Goal: Participate in discussion: Engage in conversation with other users on a specific topic

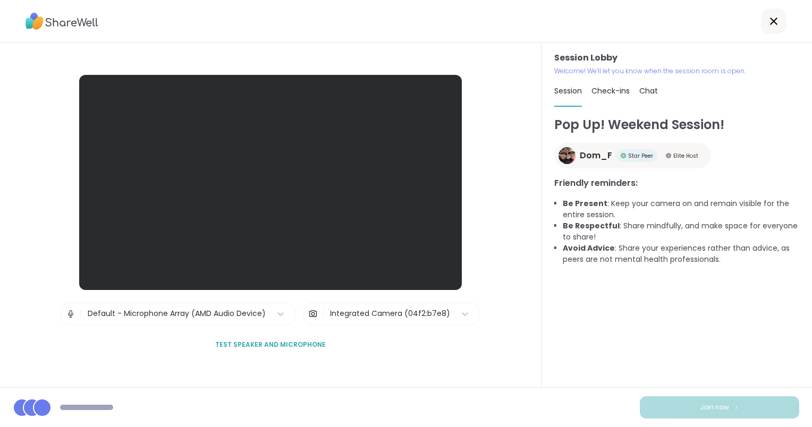
click at [243, 343] on span "Test speaker and microphone" at bounding box center [270, 345] width 111 height 10
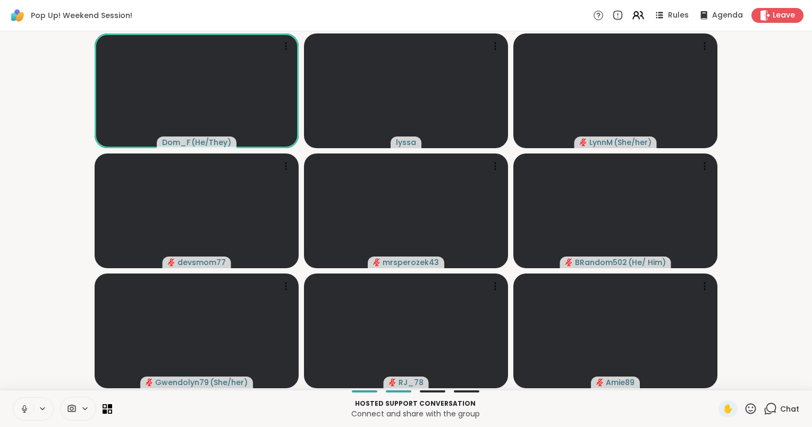
click at [24, 408] on icon at bounding box center [25, 409] width 10 height 10
click at [24, 406] on icon at bounding box center [24, 406] width 3 height 4
click at [775, 22] on div "Leave" at bounding box center [777, 14] width 55 height 15
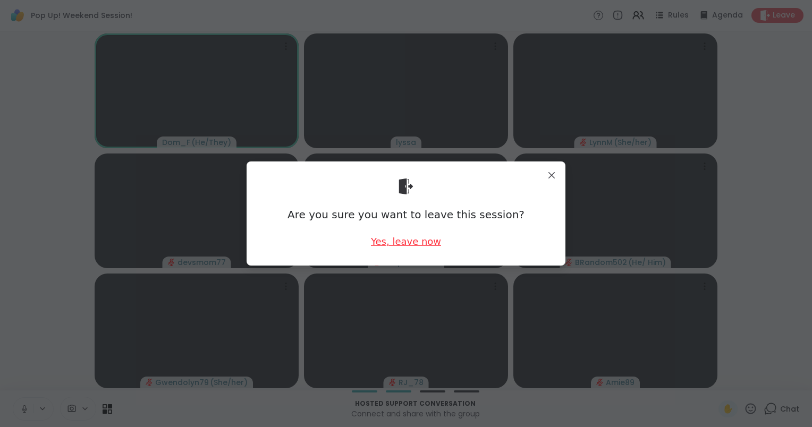
click at [421, 245] on div "Yes, leave now" at bounding box center [406, 241] width 70 height 13
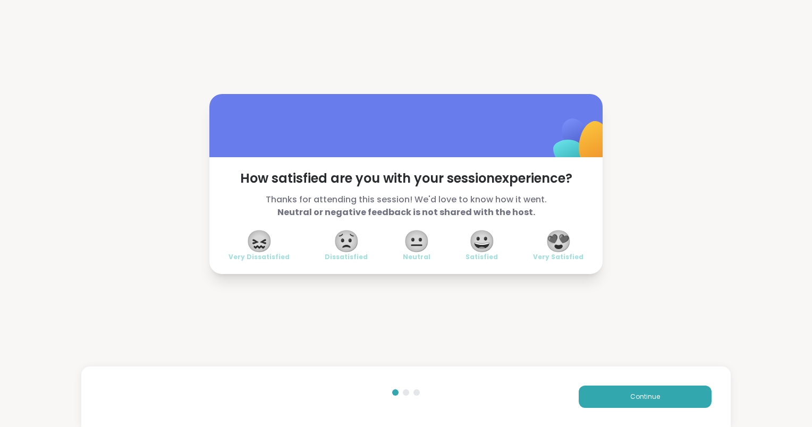
click at [555, 245] on span "😍" at bounding box center [558, 241] width 27 height 19
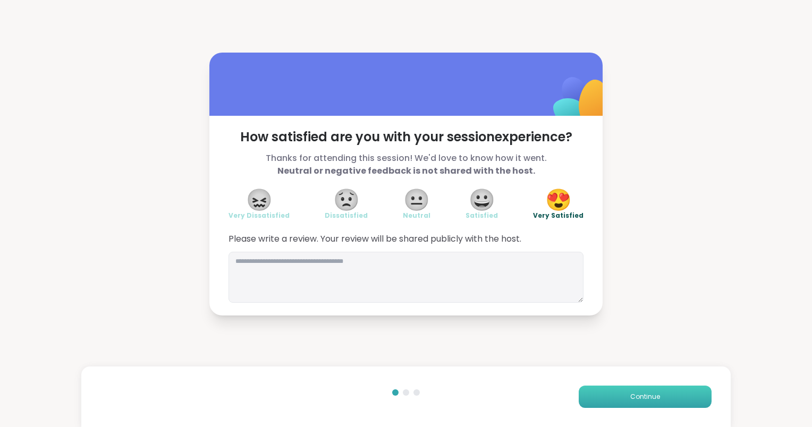
click at [630, 389] on button "Continue" at bounding box center [645, 397] width 133 height 22
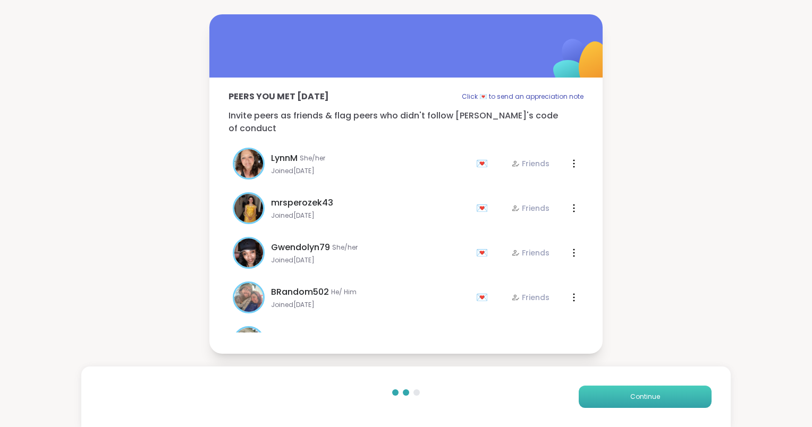
click at [630, 389] on button "Continue" at bounding box center [645, 397] width 133 height 22
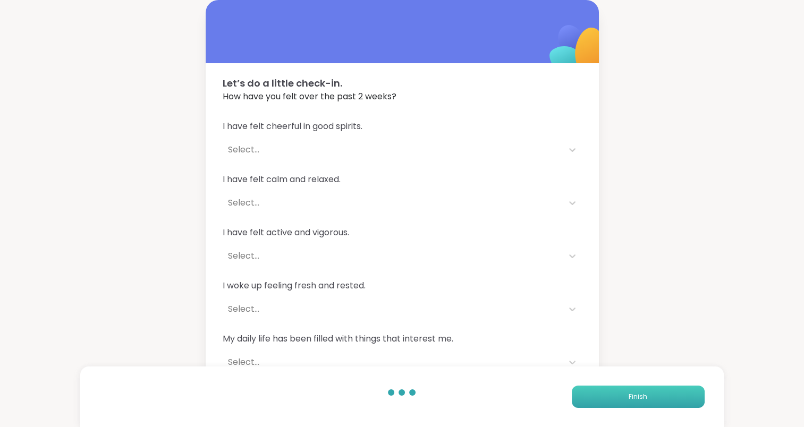
click at [630, 389] on button "Finish" at bounding box center [638, 397] width 133 height 22
